Goal: Task Accomplishment & Management: Use online tool/utility

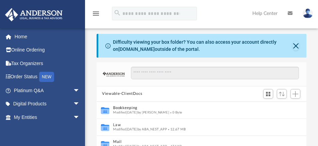
scroll to position [149, 204]
click at [298, 91] on button "Add" at bounding box center [295, 94] width 10 height 10
click at [282, 109] on li "Upload" at bounding box center [285, 107] width 22 height 7
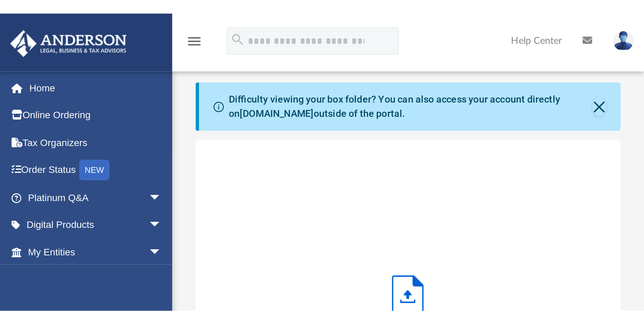
scroll to position [34, 0]
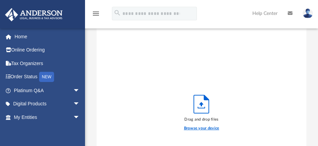
click at [207, 128] on label "Browse your device" at bounding box center [201, 129] width 35 height 6
click at [0, 0] on input "Browse your device" at bounding box center [0, 0] width 0 height 0
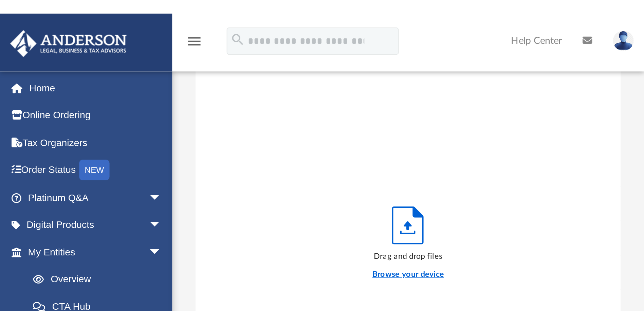
scroll to position [167, 498]
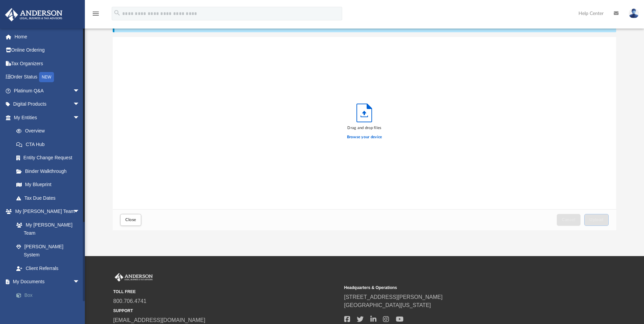
click at [20, 146] on span at bounding box center [22, 295] width 4 height 5
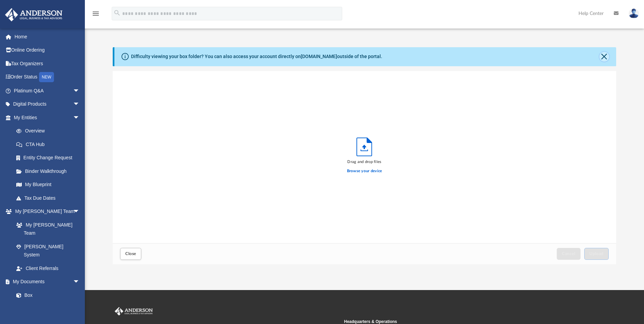
click at [317, 58] on button "Close" at bounding box center [605, 57] width 10 height 10
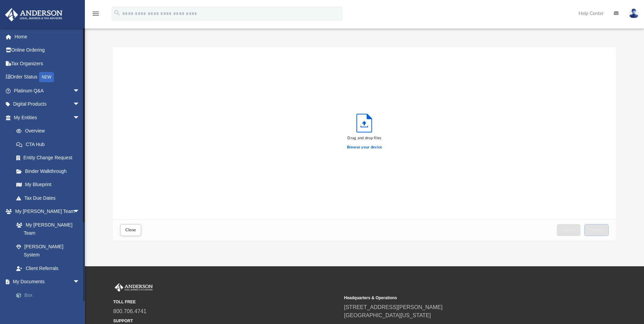
click at [28, 146] on link "Box" at bounding box center [50, 295] width 80 height 14
click at [137, 146] on button "Close" at bounding box center [130, 230] width 21 height 12
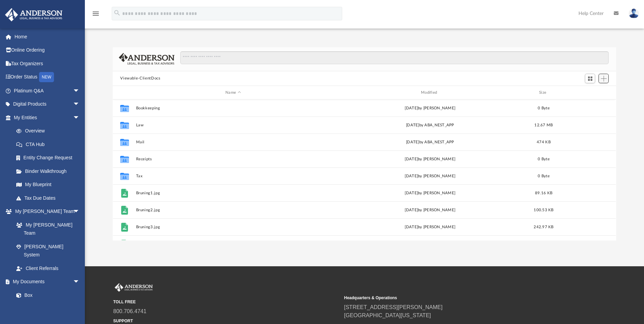
click at [317, 81] on span "Add" at bounding box center [604, 79] width 6 height 6
click at [317, 92] on li "Upload" at bounding box center [594, 92] width 22 height 7
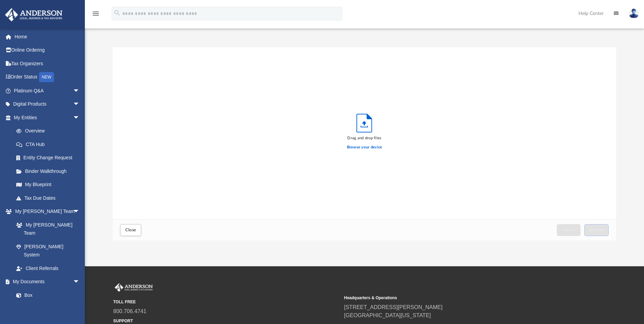
scroll to position [167, 498]
click at [317, 146] on label "Browse your device" at bounding box center [364, 147] width 35 height 6
click at [0, 0] on input "Browse your device" at bounding box center [0, 0] width 0 height 0
click at [27, 146] on link "Box" at bounding box center [50, 295] width 80 height 14
click at [29, 146] on link "Box" at bounding box center [50, 295] width 80 height 14
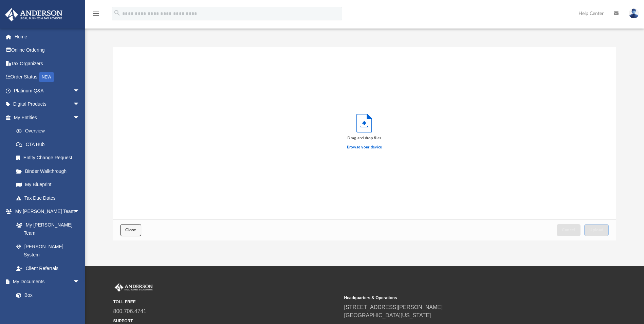
click at [135, 146] on button "Close" at bounding box center [130, 230] width 21 height 12
click at [124, 146] on button "Close" at bounding box center [130, 230] width 21 height 12
click at [133, 146] on span "Close" at bounding box center [130, 230] width 11 height 4
